Goal: Information Seeking & Learning: Learn about a topic

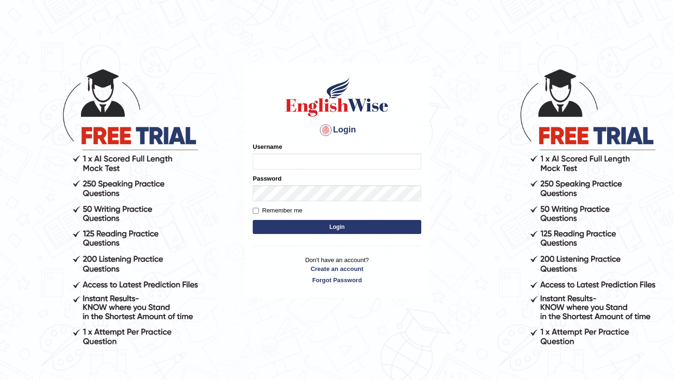
type input "burcin"
click at [367, 229] on button "Login" at bounding box center [337, 227] width 169 height 14
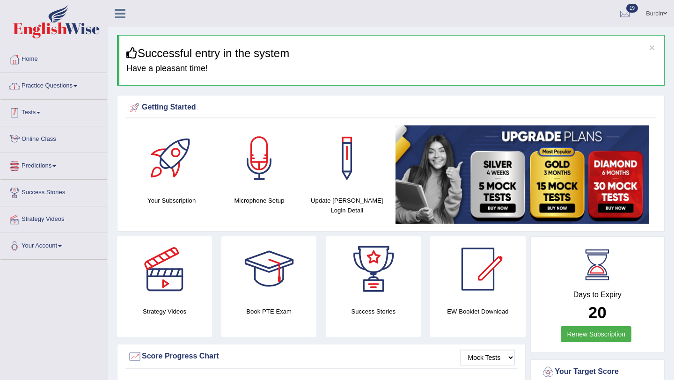
click at [68, 88] on link "Practice Questions" at bounding box center [53, 84] width 107 height 23
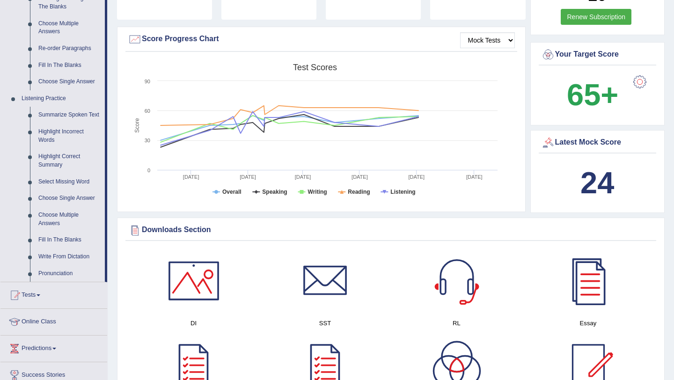
scroll to position [309, 0]
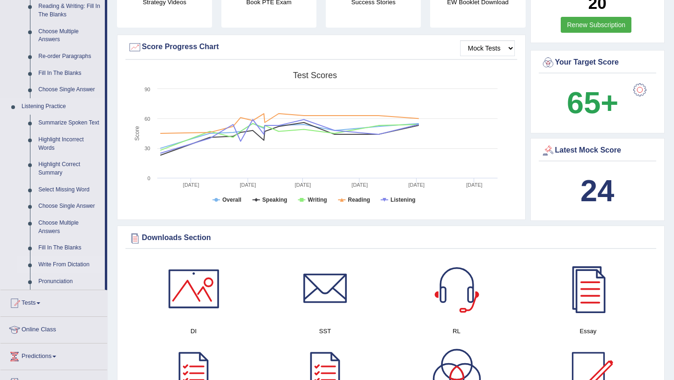
click at [78, 273] on link "Write From Dictation" at bounding box center [69, 265] width 71 height 17
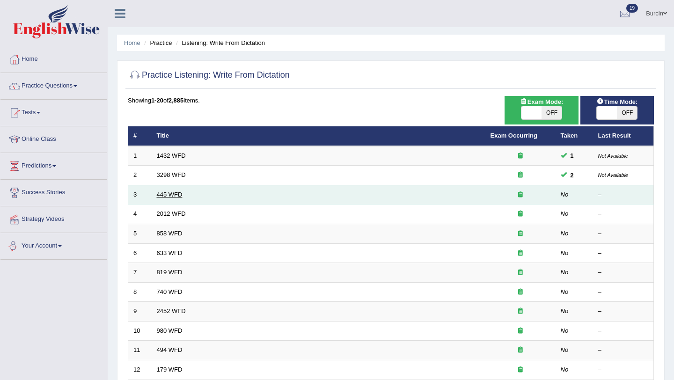
click at [169, 195] on link "445 WFD" at bounding box center [170, 194] width 26 height 7
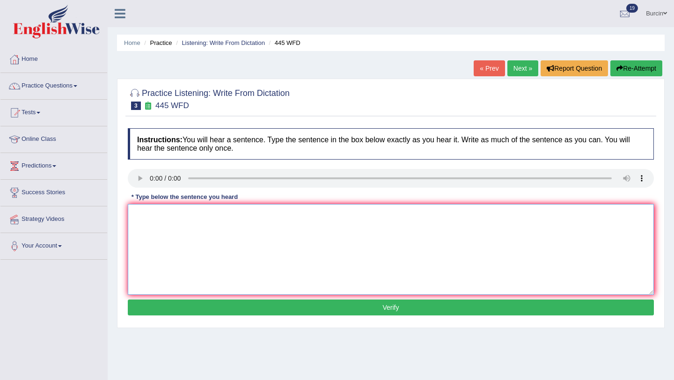
click at [162, 227] on textarea at bounding box center [391, 249] width 526 height 91
click at [316, 215] on textarea "The American astronots have made a plan for landing as shapeship on mars" at bounding box center [391, 249] width 526 height 91
click at [347, 215] on textarea "The American astronots have made a plan for landing as spaceship on mars" at bounding box center [391, 249] width 526 height 91
click at [355, 214] on textarea "The American astronots have made a plan for landing as spaceship on Mars" at bounding box center [391, 249] width 526 height 91
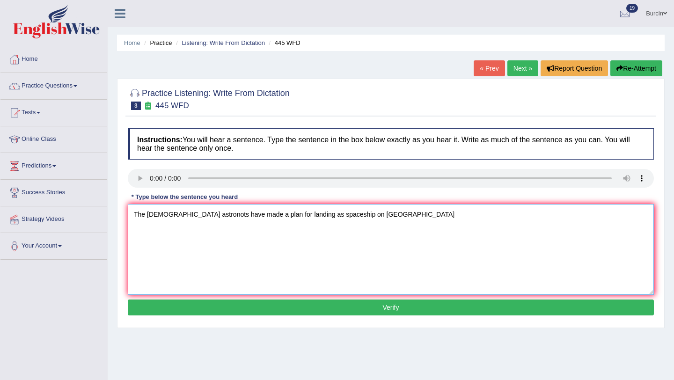
click at [355, 214] on textarea "The American astronots have made a plan for landing as spaceship on Mars" at bounding box center [391, 249] width 526 height 91
click at [357, 219] on textarea "The American astronots have made a plan for landing as spaceship on Mars" at bounding box center [391, 249] width 526 height 91
type textarea "The American astronots have made a plan for landing as spaceship on Mars."
click at [397, 308] on button "Verify" at bounding box center [391, 308] width 526 height 16
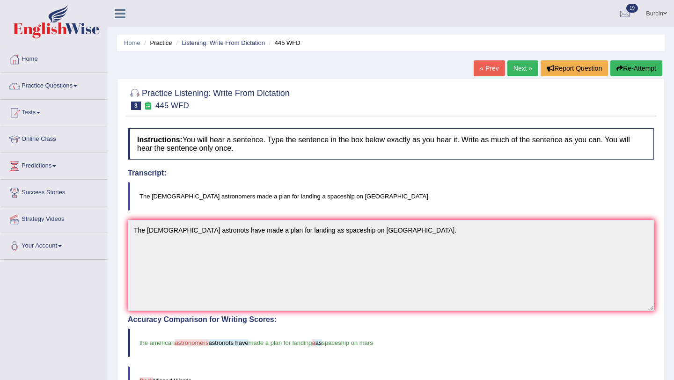
click at [519, 63] on link "Next »" at bounding box center [522, 68] width 31 height 16
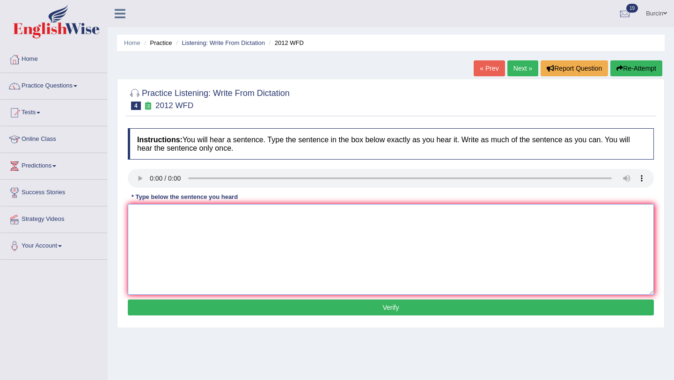
click at [180, 233] on textarea at bounding box center [391, 249] width 526 height 91
type textarea "There is a great deal a debate on this topic."
click at [336, 303] on button "Verify" at bounding box center [391, 308] width 526 height 16
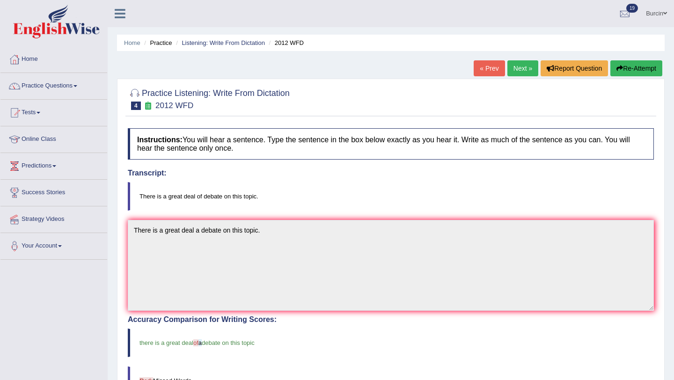
click at [487, 68] on link "« Prev" at bounding box center [489, 68] width 31 height 16
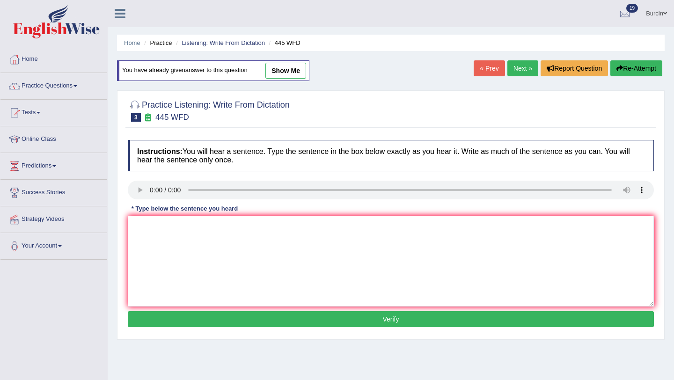
click at [280, 72] on link "show me" at bounding box center [285, 71] width 41 height 16
type textarea "The American astronots have made a plan for landing as spaceship on Mars."
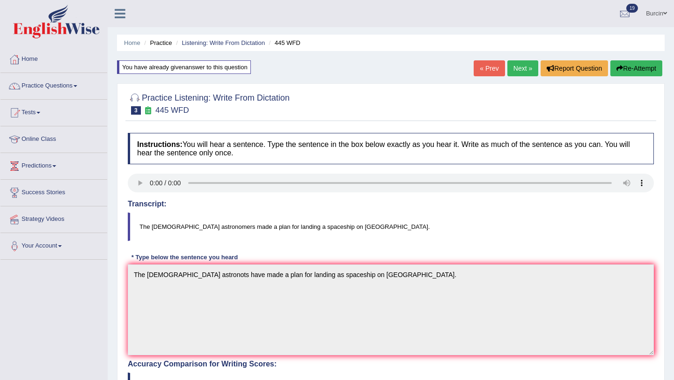
click at [515, 73] on link "Next »" at bounding box center [522, 68] width 31 height 16
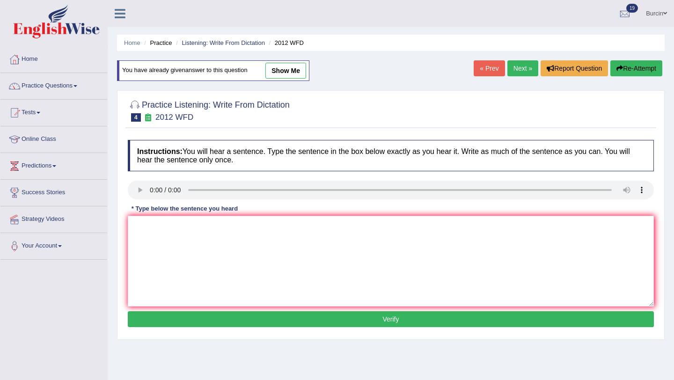
click at [516, 73] on link "Next »" at bounding box center [522, 68] width 31 height 16
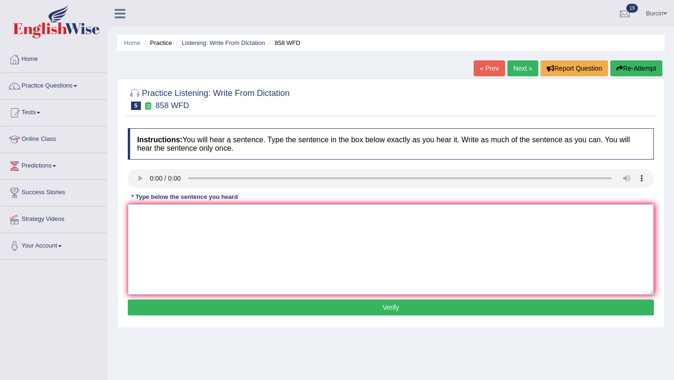
click at [146, 216] on textarea at bounding box center [391, 249] width 526 height 91
click at [177, 217] on textarea "The here" at bounding box center [391, 249] width 526 height 91
click at [281, 218] on textarea "The here when the ship of autofact is direct" at bounding box center [391, 249] width 526 height 91
type textarea "The here when the ship of autofact is direct interested historians."
click at [263, 310] on button "Verify" at bounding box center [391, 308] width 526 height 16
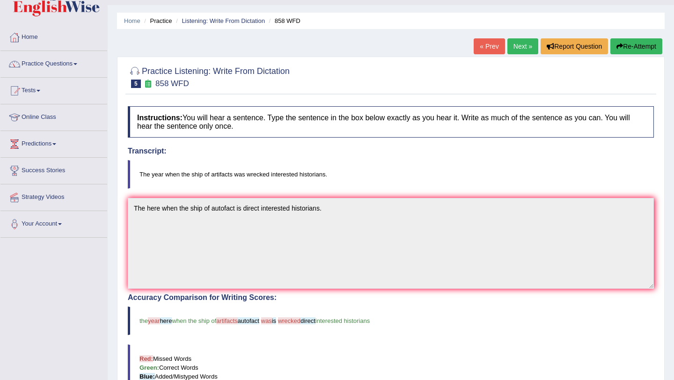
scroll to position [22, 0]
